Goal: Task Accomplishment & Management: Use online tool/utility

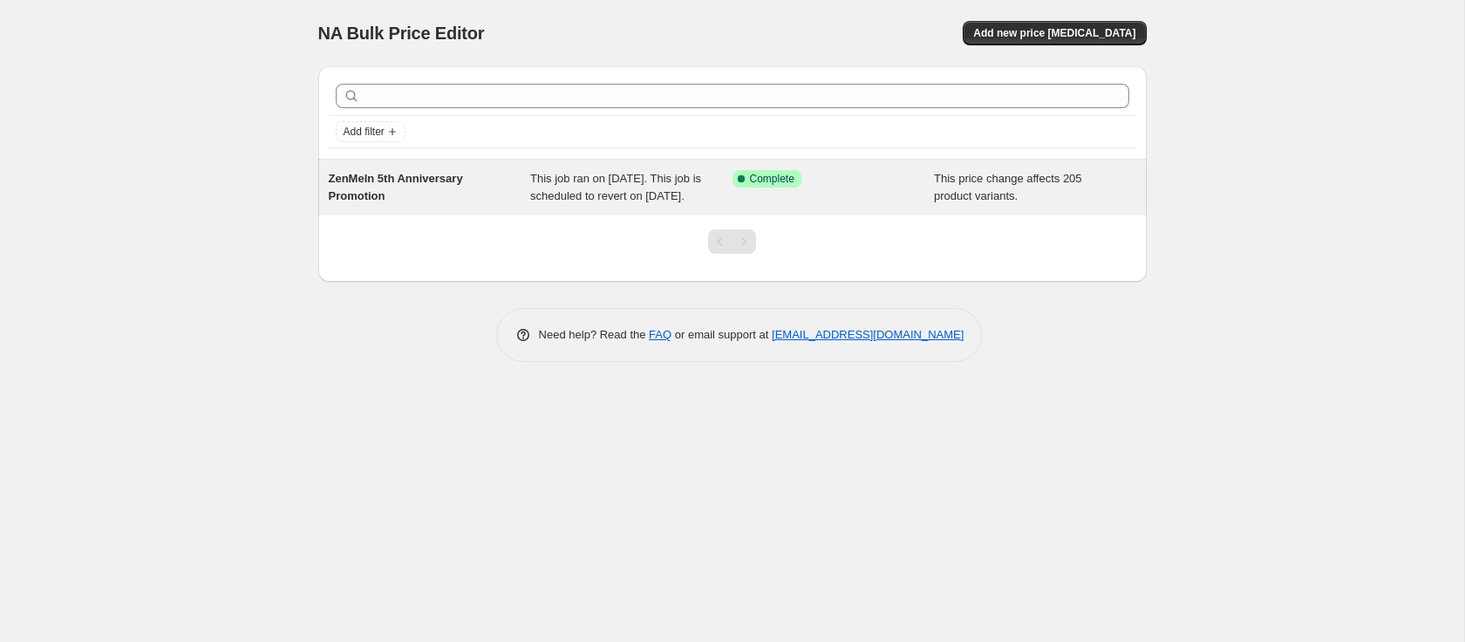
click at [418, 205] on div "ZenMeIn 5th Anniversary Promotion" at bounding box center [430, 187] width 202 height 35
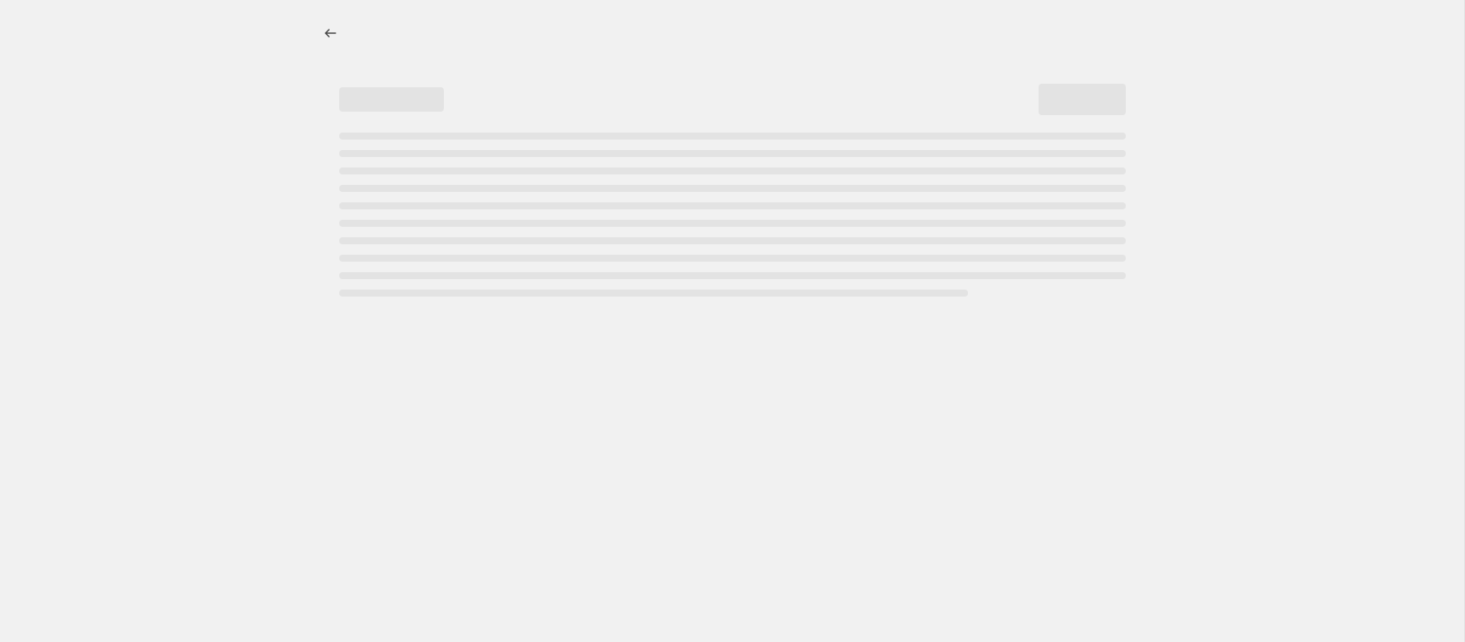
select select "pcap"
select select "no_change"
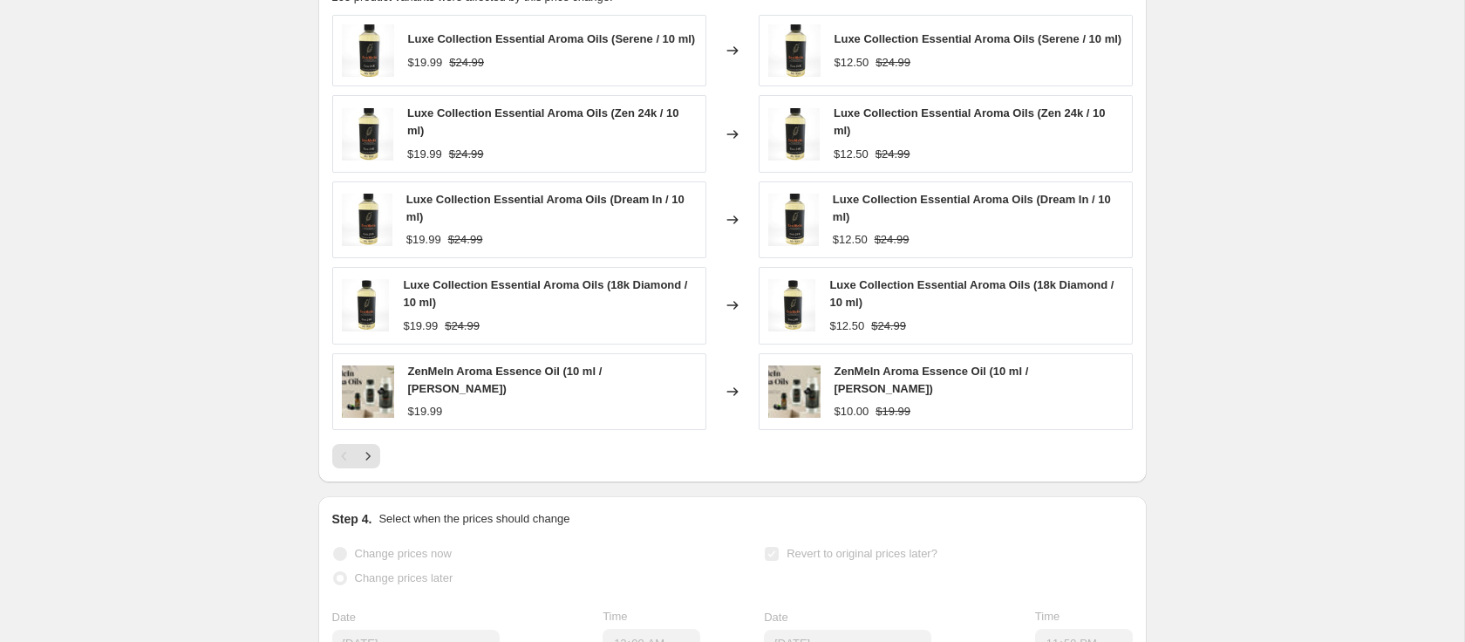
scroll to position [1359, 0]
